Goal: Task Accomplishment & Management: Manage account settings

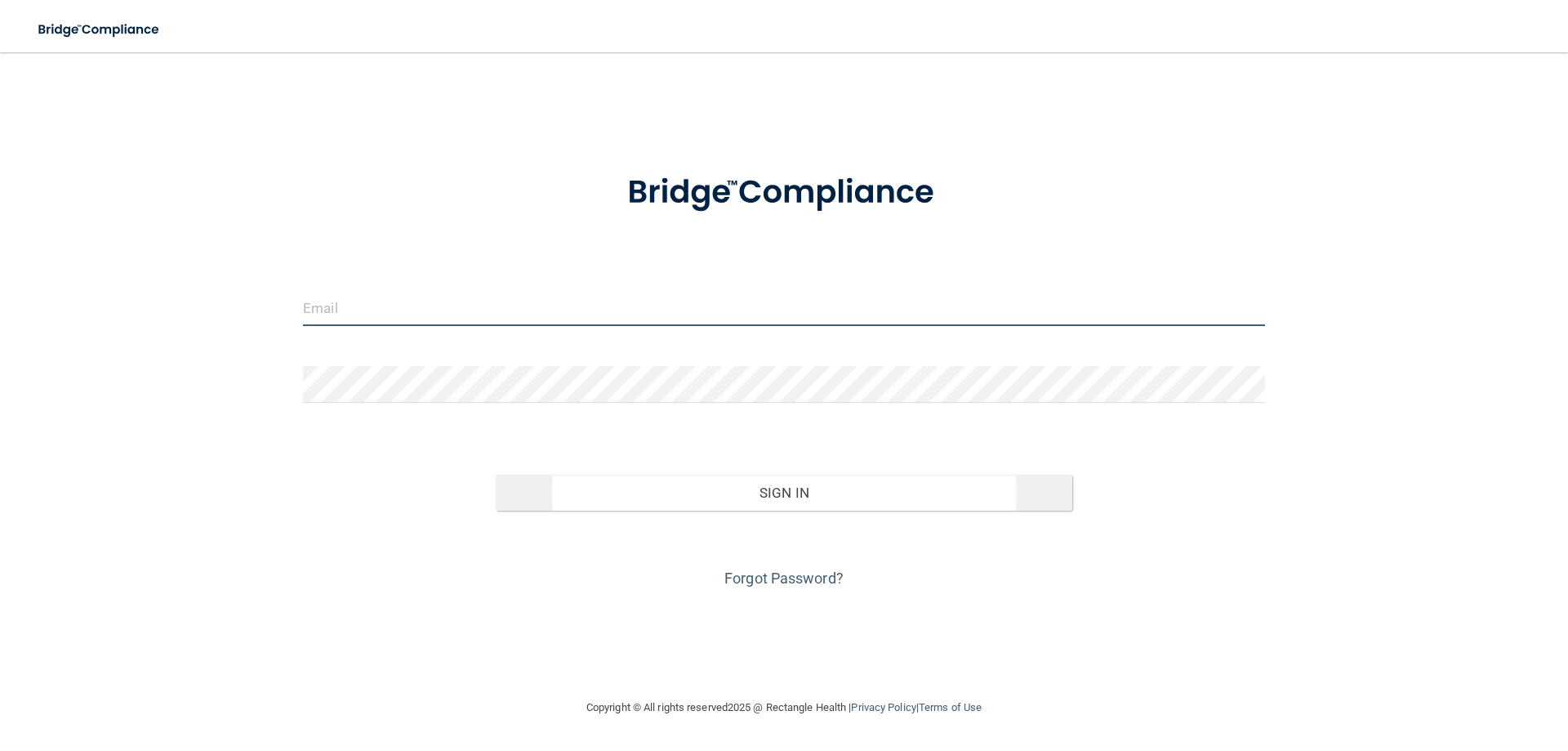
type input "[EMAIL_ADDRESS][PERSON_NAME][DOMAIN_NAME]"
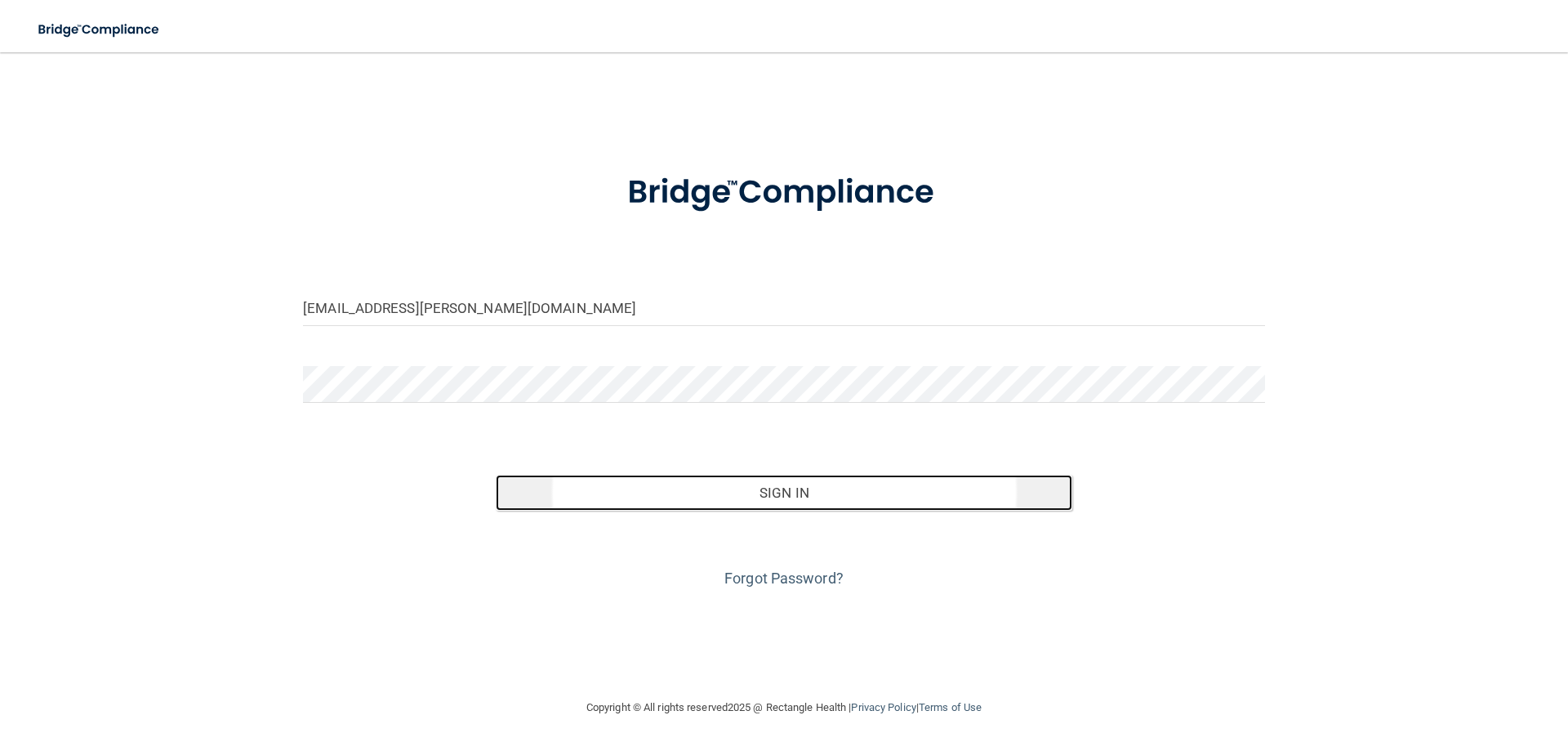
click at [748, 491] on button "Sign In" at bounding box center [784, 492] width 578 height 36
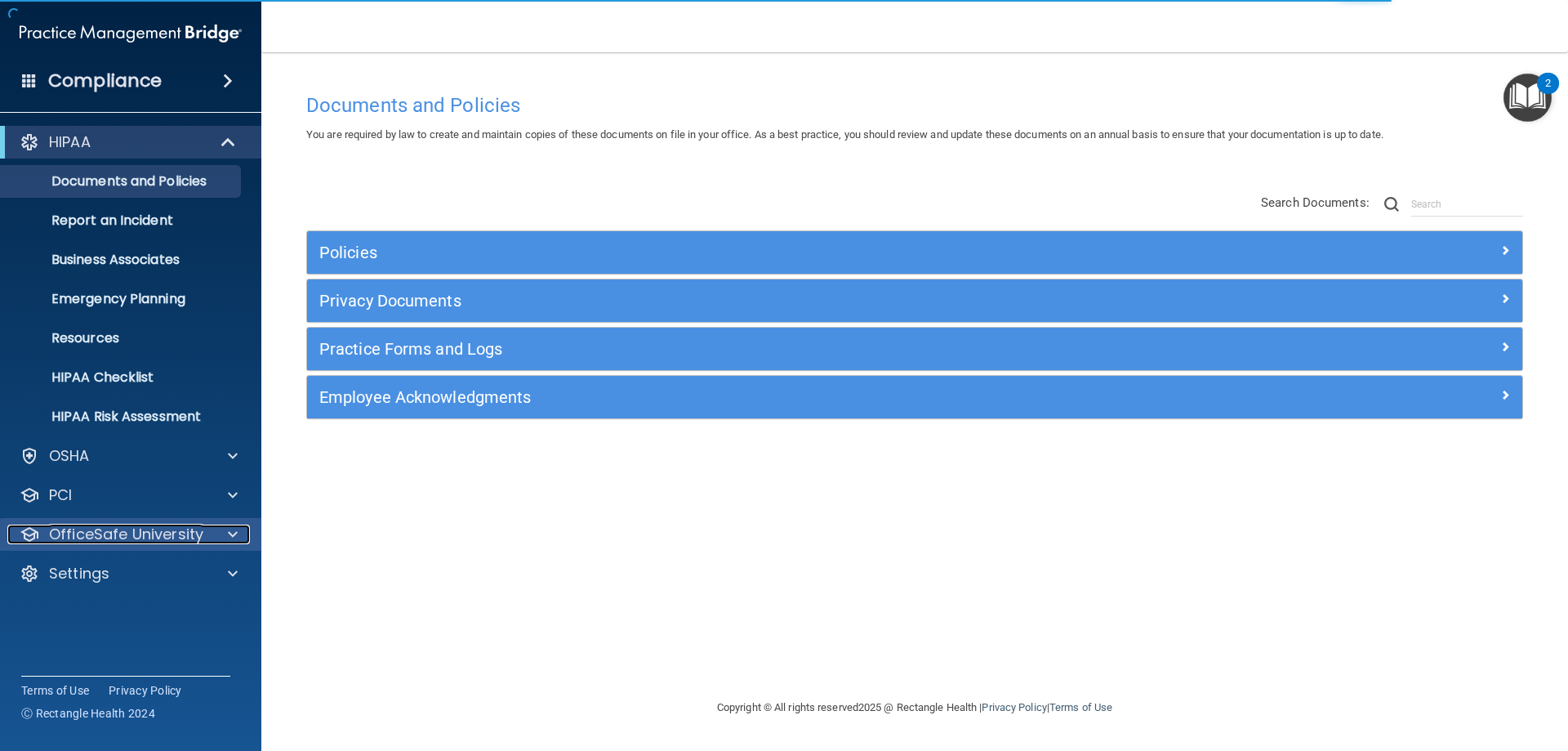
click at [206, 535] on div "OfficeSafe University" at bounding box center [109, 534] width 203 height 20
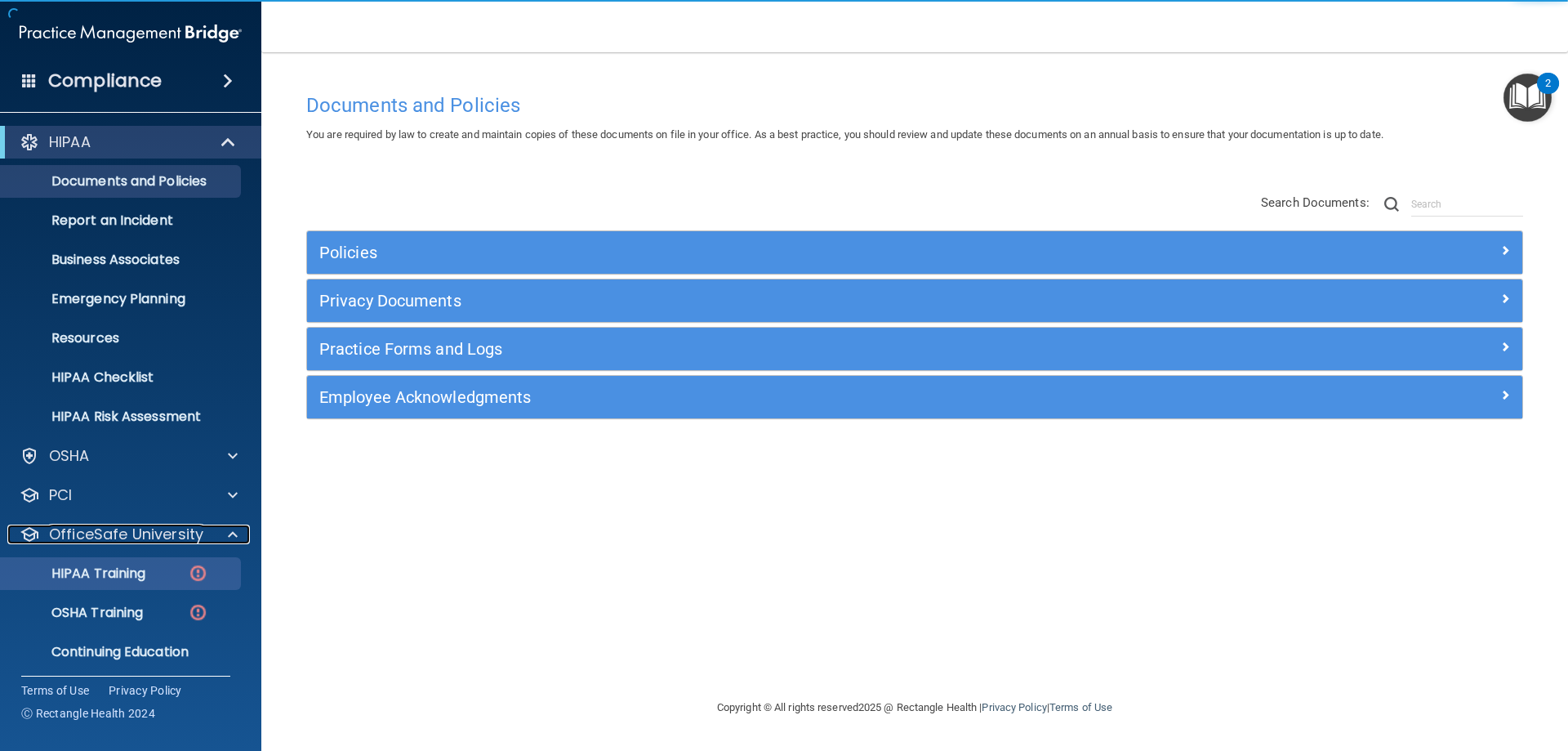
scroll to position [45, 0]
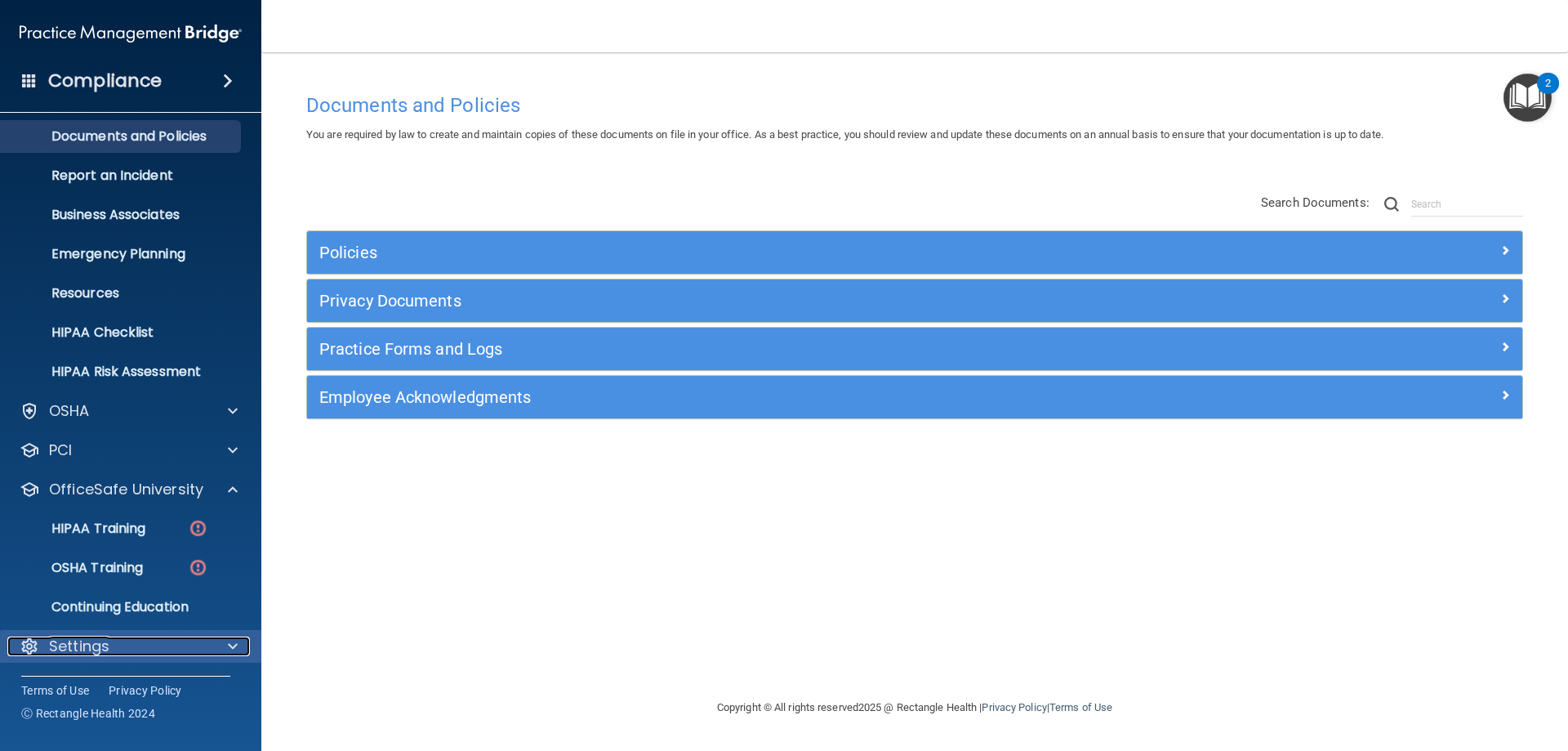
click at [226, 654] on div at bounding box center [229, 646] width 41 height 20
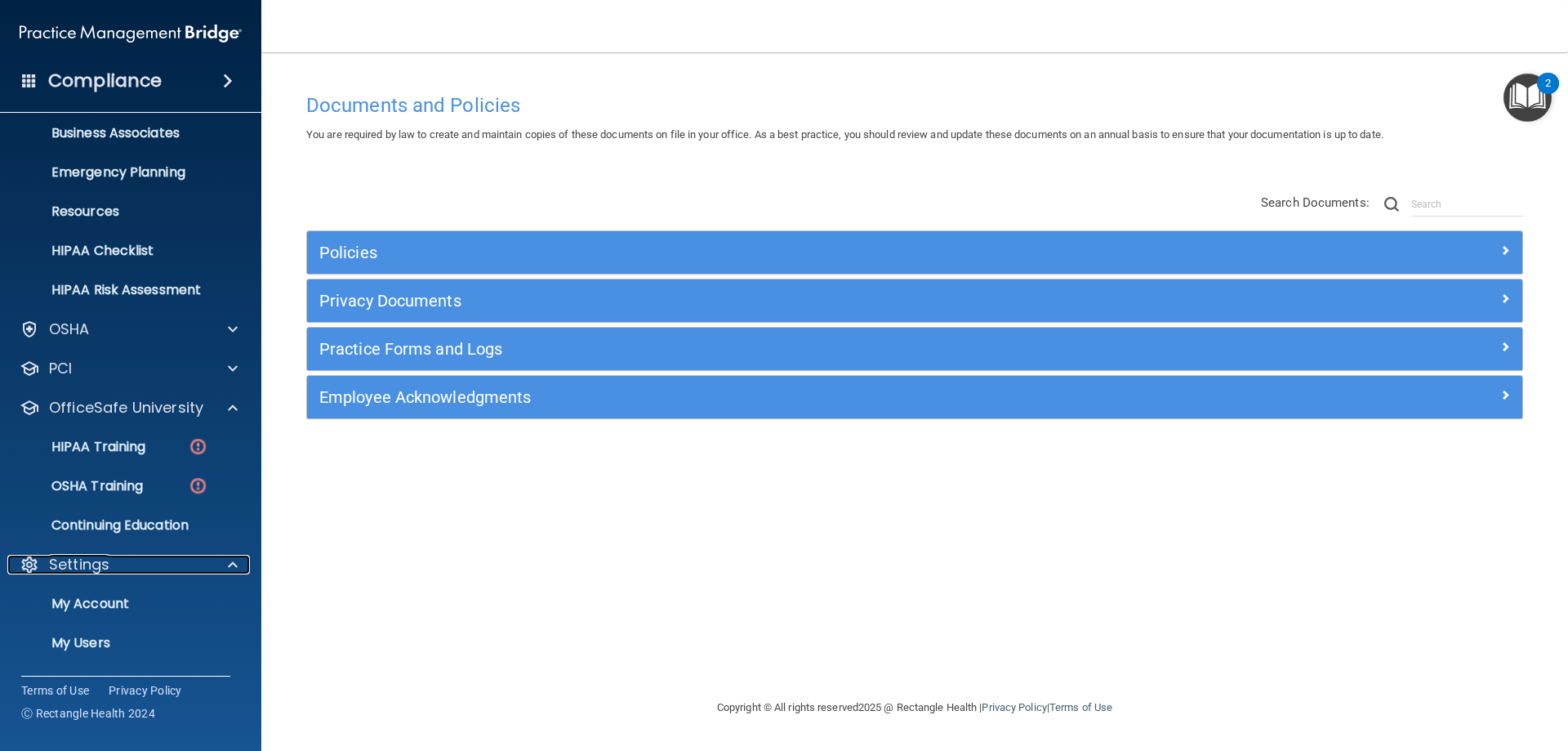
scroll to position [202, 0]
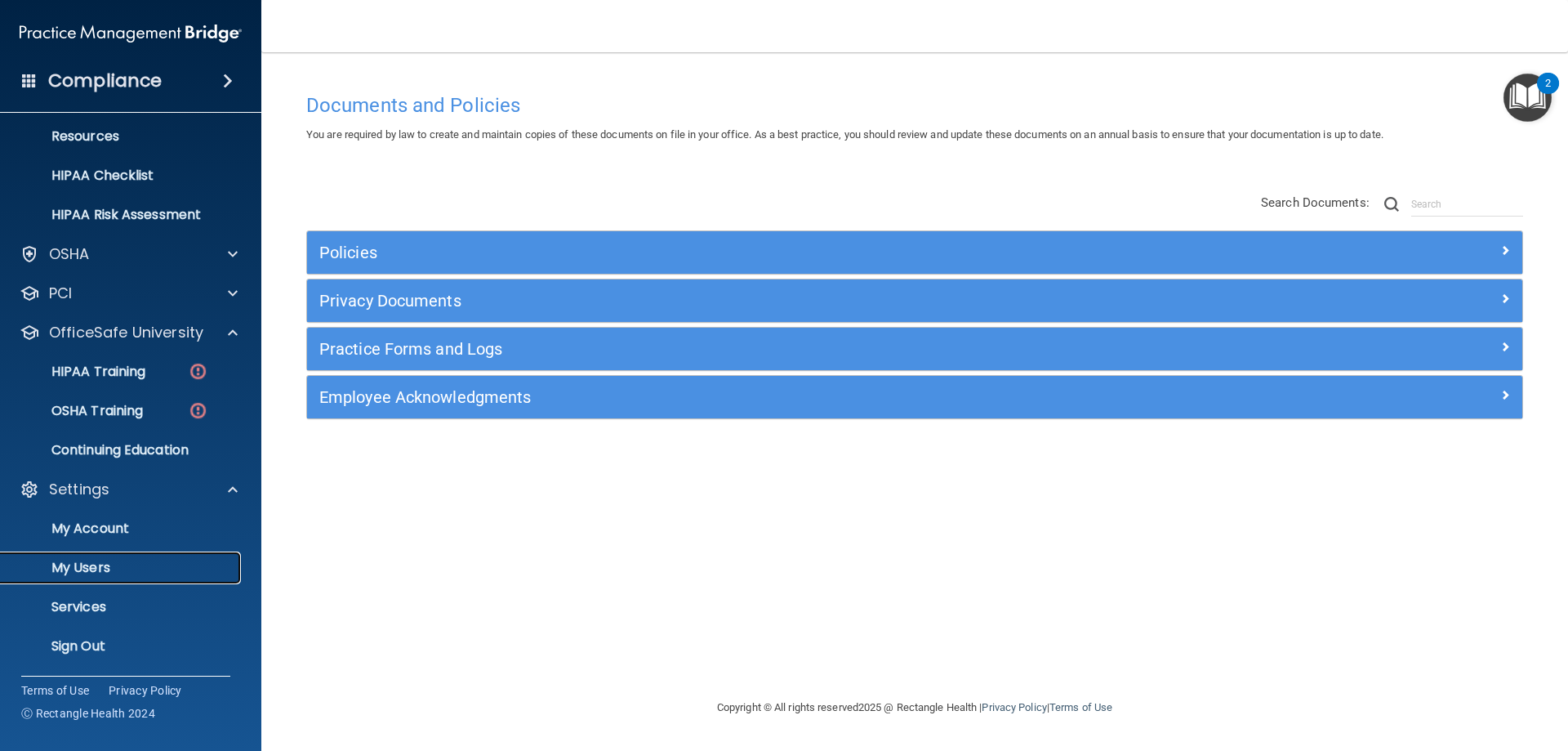
click at [108, 564] on p "My Users" at bounding box center [122, 567] width 223 height 16
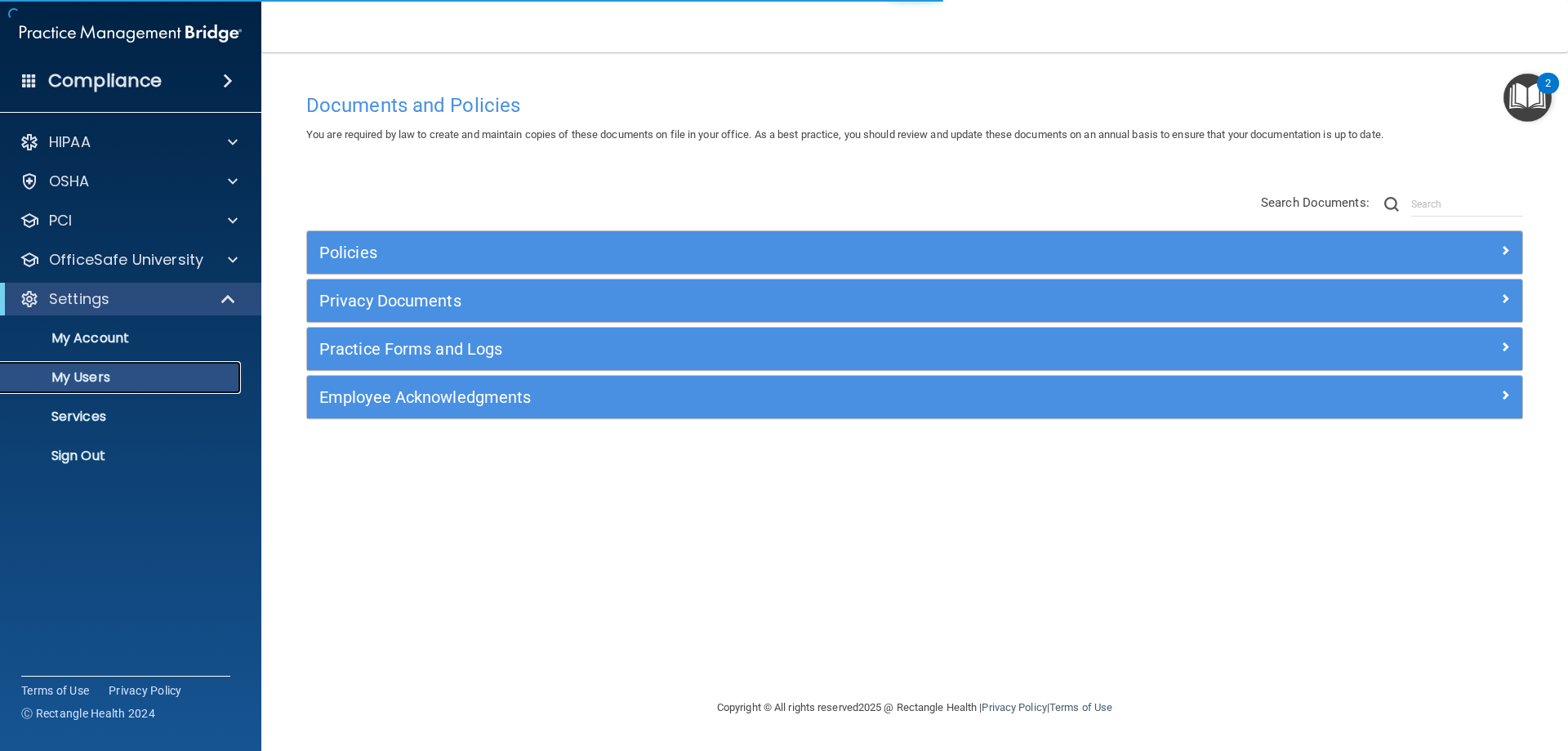
select select "20"
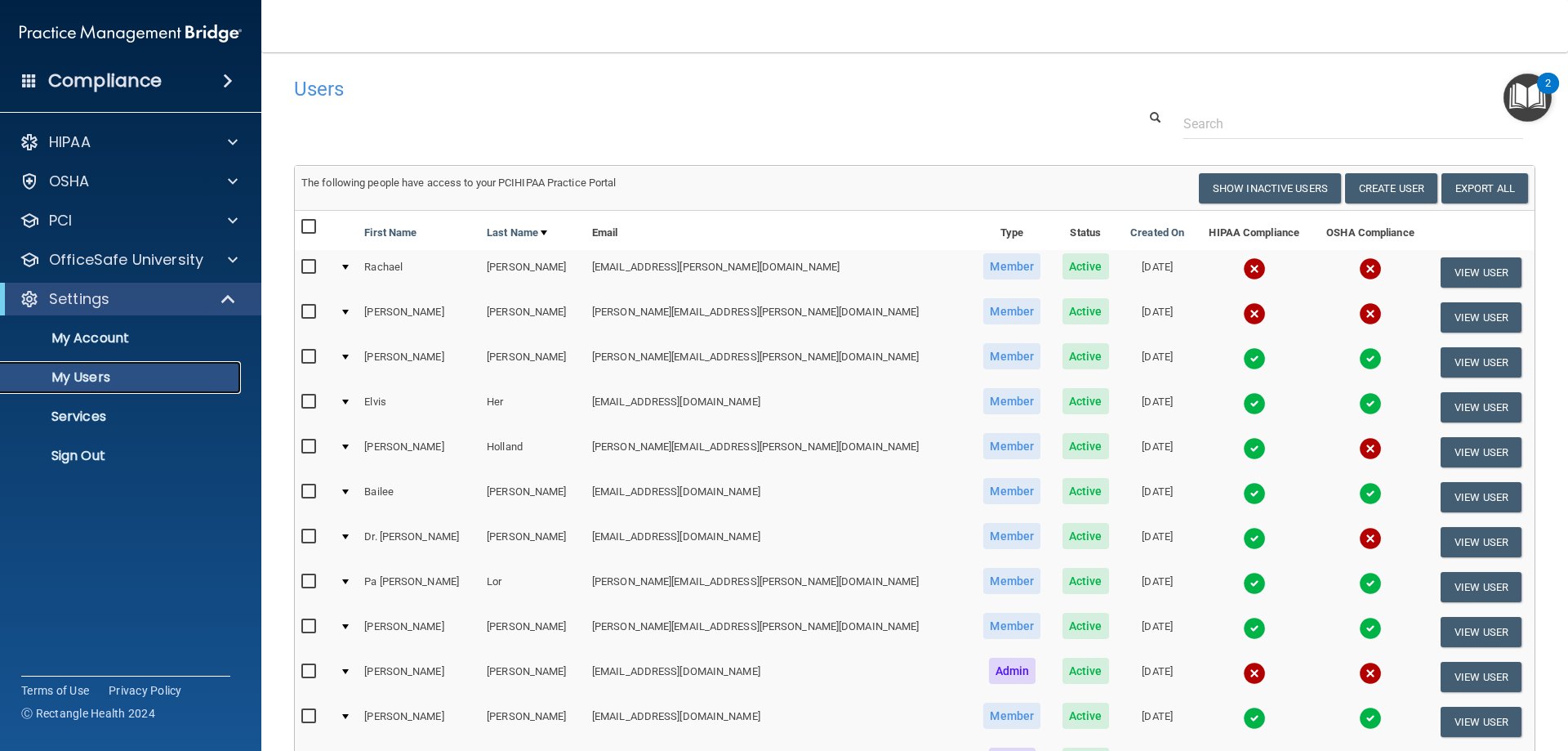
scroll to position [82, 0]
